Goal: Task Accomplishment & Management: Manage account settings

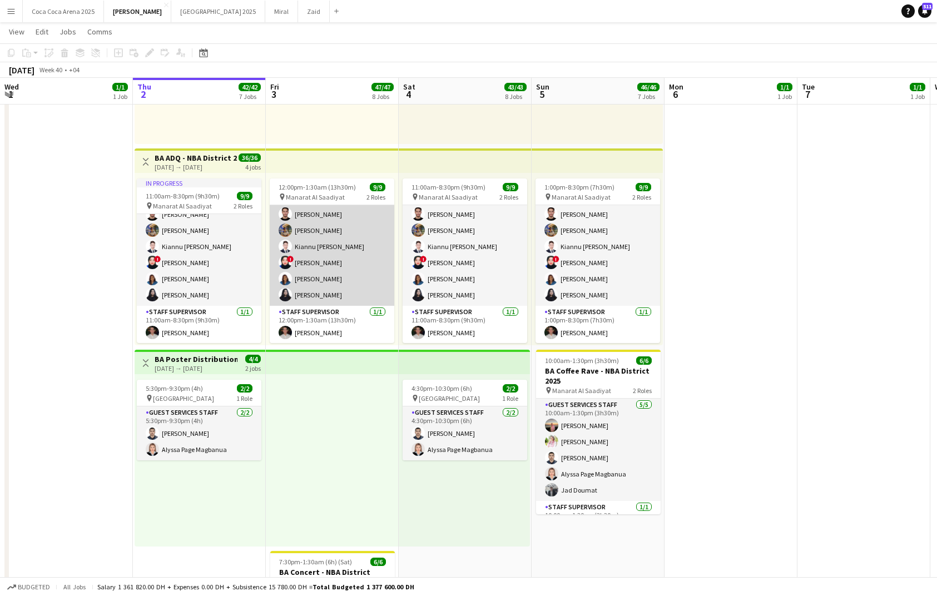
scroll to position [25, 0]
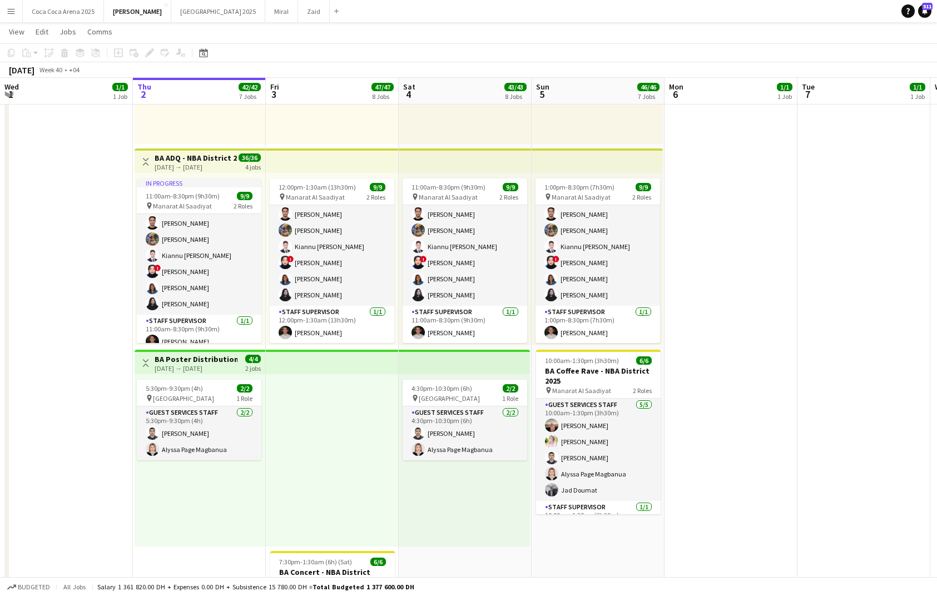
click at [729, 230] on app-date-cell at bounding box center [730, 38] width 133 height 1399
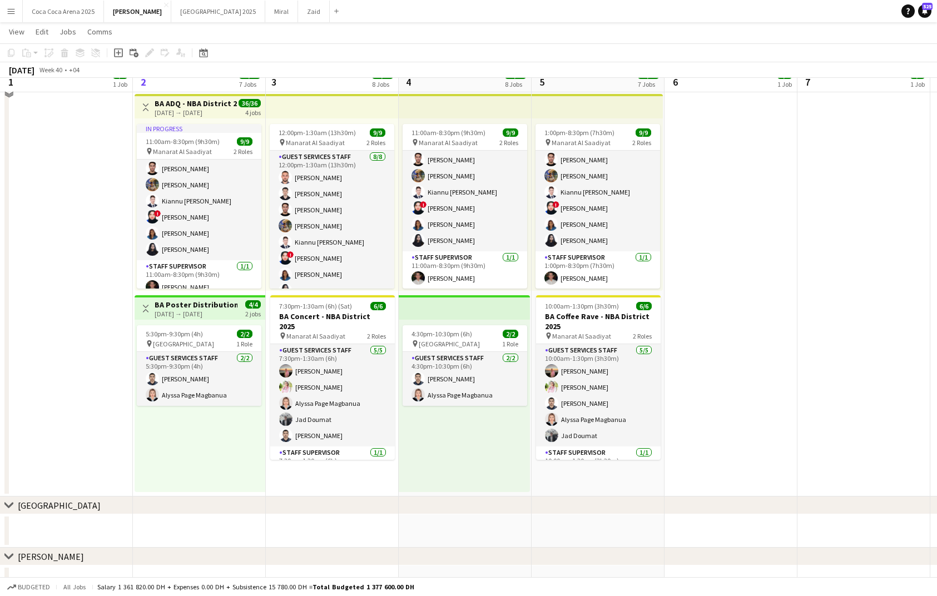
scroll to position [1433, 0]
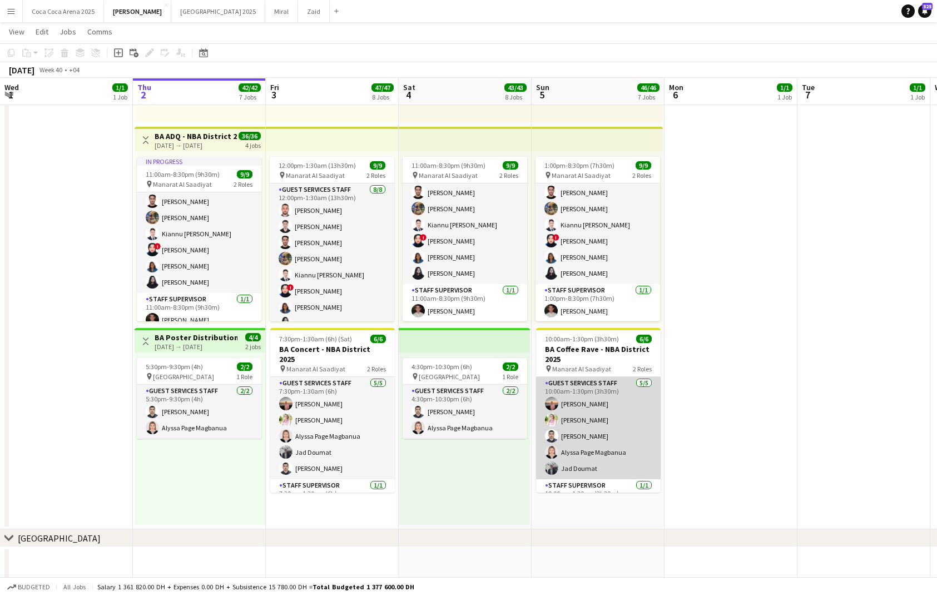
click at [652, 384] on app-card-role "Guest Services Staff [DATE] 10:00am-1:30pm (3h30m) [PERSON_NAME] [PERSON_NAME] …" at bounding box center [598, 428] width 125 height 102
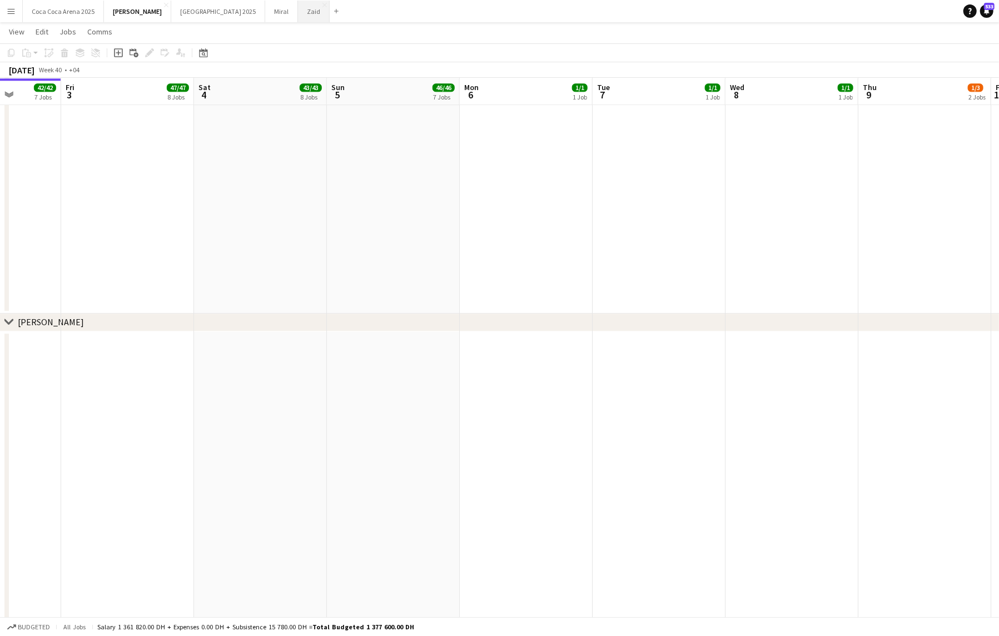
scroll to position [234, 0]
click at [683, 296] on app-date-cell at bounding box center [659, 107] width 133 height 414
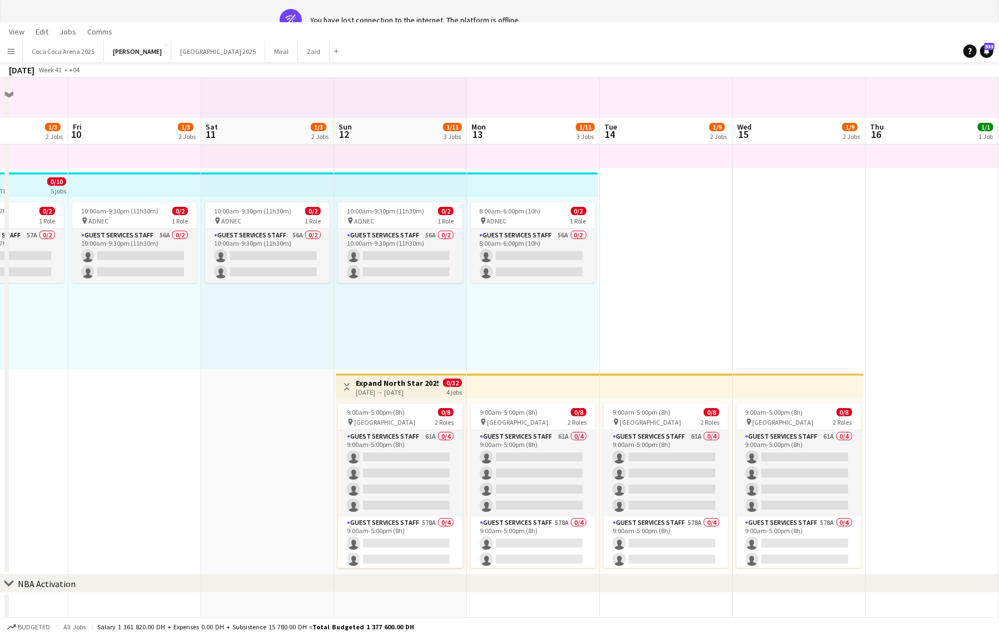
scroll to position [0, 0]
